Goal: Task Accomplishment & Management: Complete application form

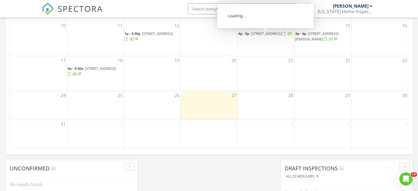
scroll to position [358, 0]
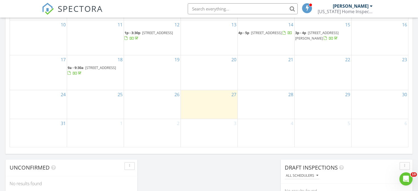
click at [266, 109] on div "28" at bounding box center [266, 104] width 57 height 28
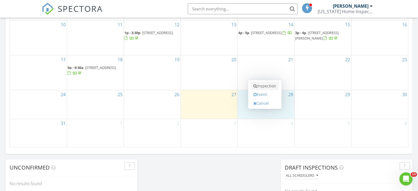
click at [268, 89] on link "Inspection" at bounding box center [265, 86] width 28 height 9
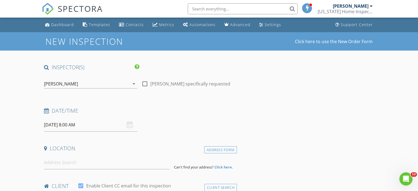
drag, startPoint x: 13, startPoint y: 6, endPoint x: 223, endPoint y: 110, distance: 234.7
click at [226, 108] on h4 "Date/Time" at bounding box center [139, 110] width 191 height 7
click at [93, 126] on input "[DATE] 8:00 AM" at bounding box center [90, 124] width 93 height 13
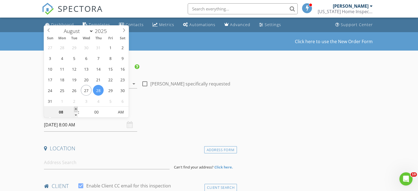
type input "09"
type input "08/28/2025 9:00 AM"
click at [74, 109] on span at bounding box center [76, 110] width 4 height 6
type input "10"
type input "08/28/2025 10:00 AM"
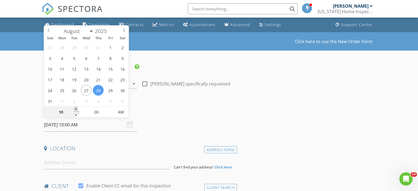
click at [74, 109] on span at bounding box center [76, 110] width 4 height 6
type input "11"
type input "08/28/2025 11:00 AM"
click at [76, 109] on span at bounding box center [76, 110] width 4 height 6
type input "12"
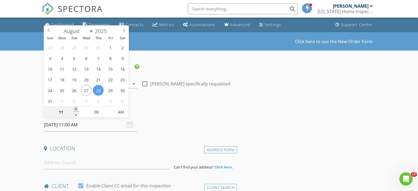
type input "[DATE] 12:00 PM"
click at [76, 109] on span at bounding box center [76, 110] width 4 height 6
type input "01"
type input "[DATE] 1:00 PM"
click at [76, 108] on span at bounding box center [76, 110] width 4 height 6
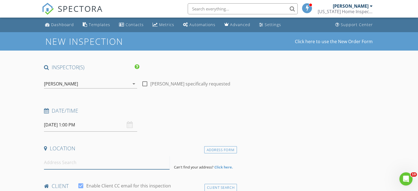
click at [99, 163] on input at bounding box center [107, 162] width 126 height 13
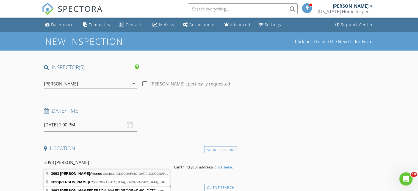
type input "3093 Duane Avenue, Oldsmar, FL, USA"
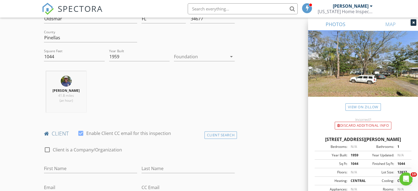
scroll to position [220, 0]
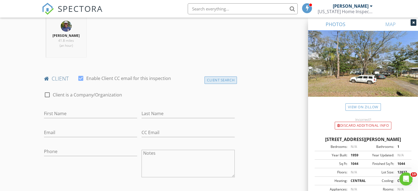
click at [228, 78] on div "Client Search" at bounding box center [221, 79] width 32 height 7
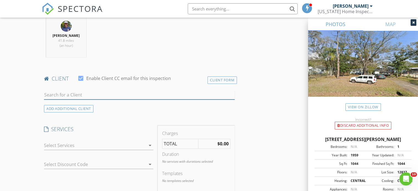
click at [103, 97] on input "text" at bounding box center [139, 95] width 191 height 9
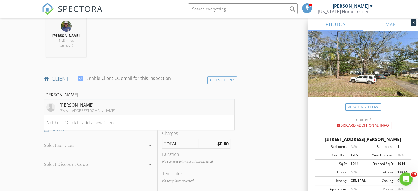
type input "tom"
click at [63, 107] on div "[PERSON_NAME]" at bounding box center [88, 105] width 56 height 7
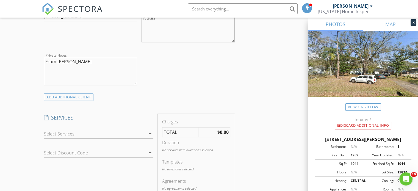
scroll to position [385, 0]
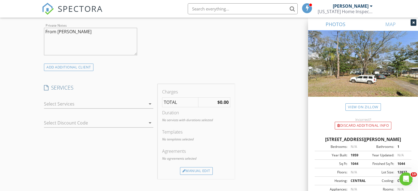
click at [151, 102] on icon "arrow_drop_down" at bounding box center [150, 104] width 7 height 7
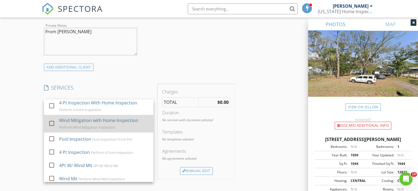
scroll to position [193, 0]
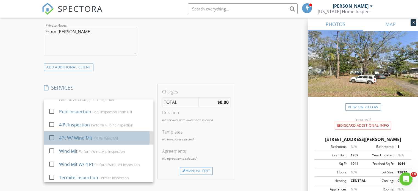
click at [100, 139] on div "4Pt W/ Wind Mit" at bounding box center [106, 138] width 25 height 4
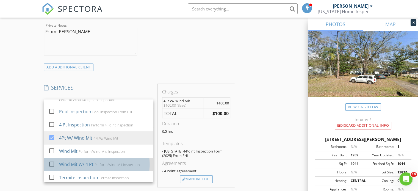
click at [65, 161] on div "Wind Mit W/ 4 Pt" at bounding box center [76, 164] width 34 height 7
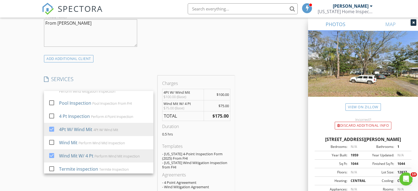
scroll to position [385, 0]
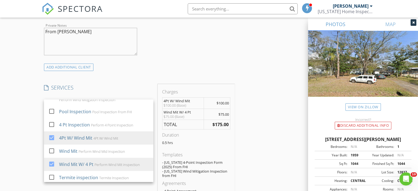
click at [259, 71] on div "INSPECTOR(S) check_box Josh Reinoehl PRIMARY Josh Reinoehl arrow_drop_down chec…" at bounding box center [209, 146] width 335 height 935
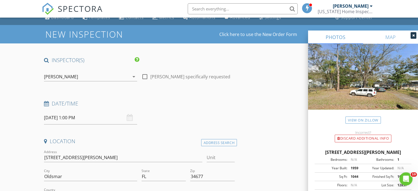
scroll to position [0, 0]
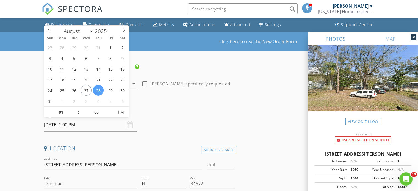
click at [100, 125] on input "[DATE] 1:00 PM" at bounding box center [90, 124] width 93 height 13
type input "05"
type input "08/28/2025 1:05 PM"
click at [113, 111] on span at bounding box center [112, 110] width 4 height 6
type input "10"
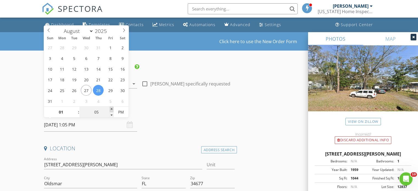
type input "08/28/2025 1:10 PM"
click at [111, 109] on span at bounding box center [112, 110] width 4 height 6
type input "05"
type input "08/28/2025 1:05 PM"
click at [111, 114] on span at bounding box center [112, 115] width 4 height 6
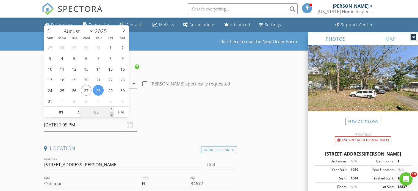
type input "00"
type input "[DATE] 1:00 PM"
click at [111, 114] on span at bounding box center [112, 115] width 4 height 6
type input "12"
type input "[DATE] 12:00 PM"
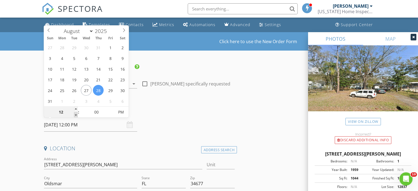
click at [76, 114] on span at bounding box center [76, 115] width 4 height 6
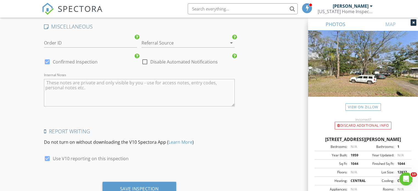
scroll to position [819, 0]
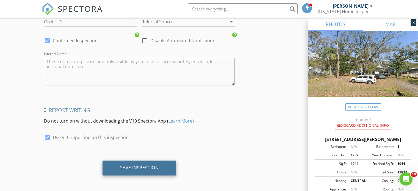
click at [140, 167] on div "Save Inspection" at bounding box center [139, 168] width 39 height 6
